Goal: Navigation & Orientation: Find specific page/section

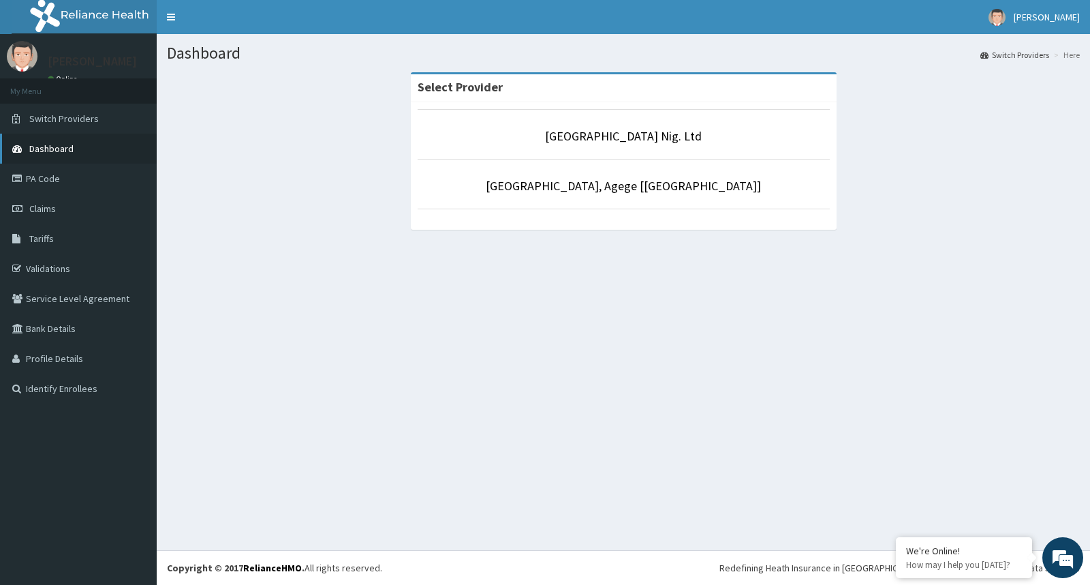
click at [78, 148] on link "Dashboard" at bounding box center [78, 149] width 157 height 30
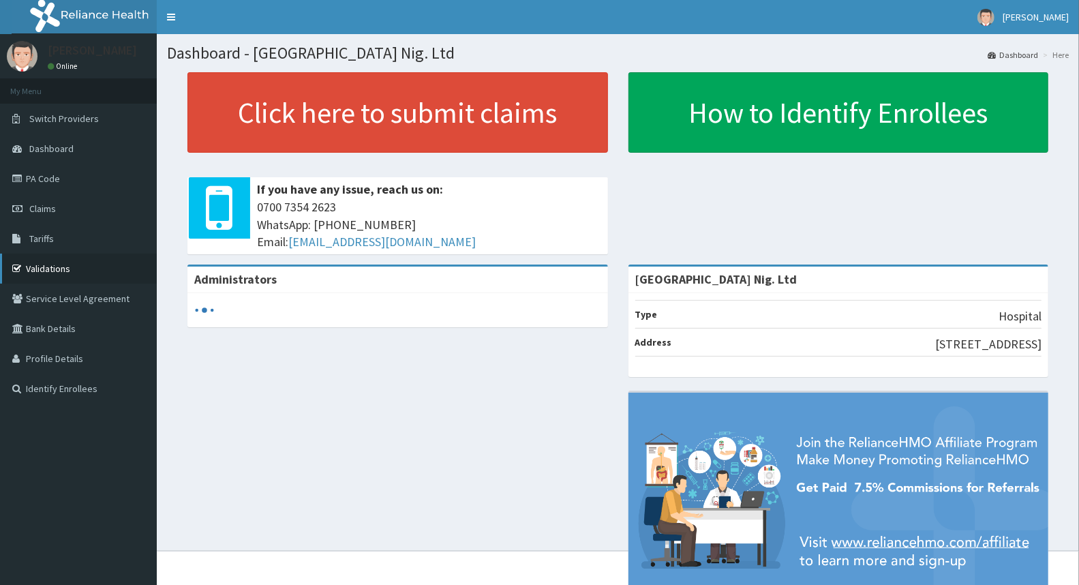
click at [72, 268] on link "Validations" at bounding box center [78, 268] width 157 height 30
